Goal: Transaction & Acquisition: Purchase product/service

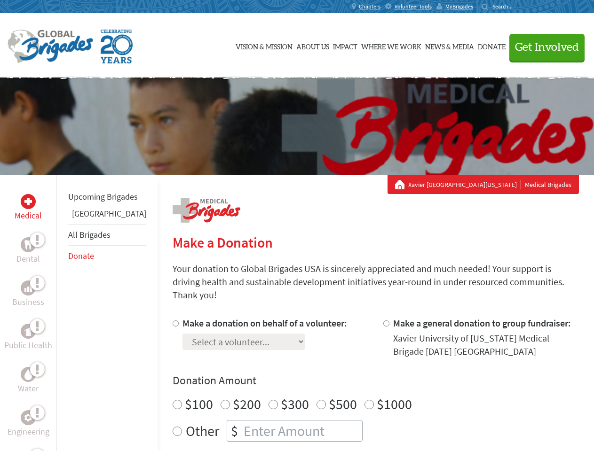
click at [519, 7] on div "Search for:" at bounding box center [500, 7] width 38 height 8
click at [542, 47] on span "Get Involved" at bounding box center [547, 47] width 64 height 11
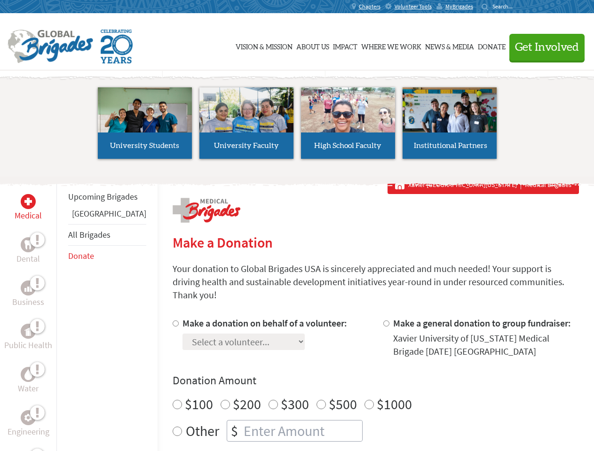
click at [297, 126] on li "High School Faculty" at bounding box center [348, 123] width 102 height 86
click at [62, 313] on div "Upcoming Brigades Ghana All Brigades Donate" at bounding box center [106, 400] width 101 height 451
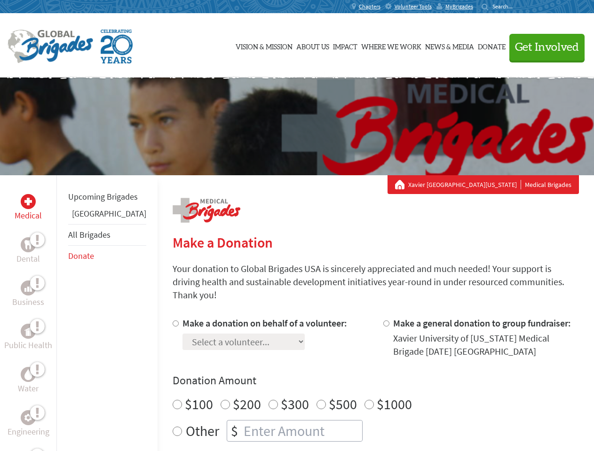
click at [359, 377] on div "Donation Amount $100 $200 $300 $500 $1000 Other $" at bounding box center [375, 407] width 406 height 69
click at [172, 321] on input "Make a donation on behalf of a volunteer:" at bounding box center [175, 324] width 6 height 6
radio input "true"
click at [383, 321] on input "Make a general donation to group fundraiser:" at bounding box center [386, 324] width 6 height 6
radio input "true"
